Goal: Navigation & Orientation: Find specific page/section

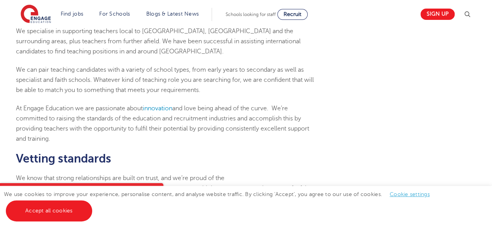
scroll to position [71, 0]
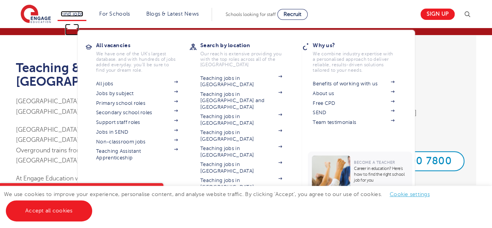
click at [71, 16] on link "Find jobs" at bounding box center [72, 14] width 23 height 6
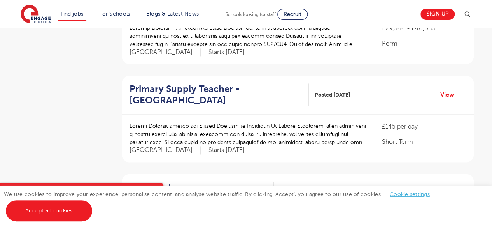
scroll to position [528, 0]
